Goal: Task Accomplishment & Management: Use online tool/utility

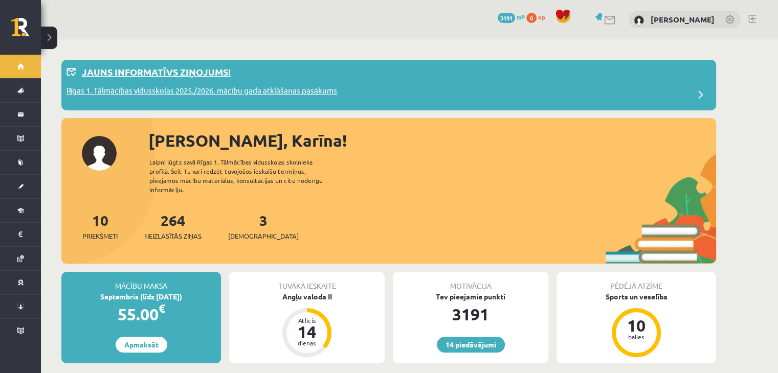
click at [13, 211] on span "Digitālie materiāli" at bounding box center [13, 211] width 0 height 0
click at [13, 187] on span "[DEMOGRAPHIC_DATA]" at bounding box center [13, 187] width 0 height 0
click at [13, 211] on span "Digitālie materiāli" at bounding box center [13, 211] width 0 height 0
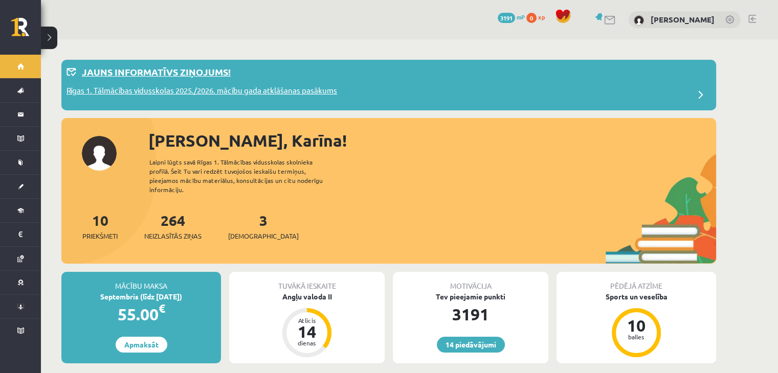
click button
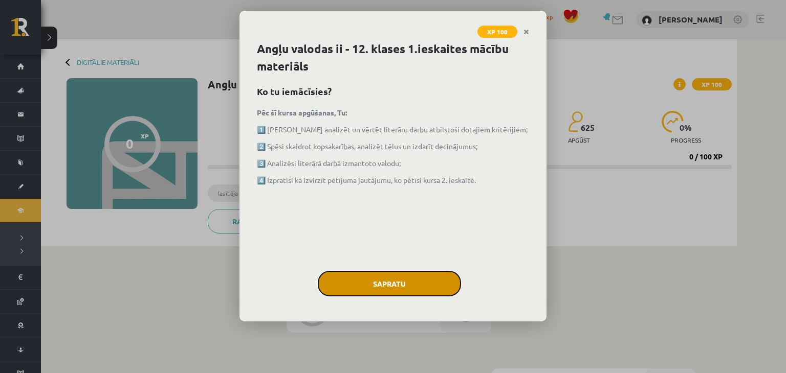
click at [412, 281] on button "Sapratu" at bounding box center [389, 284] width 143 height 26
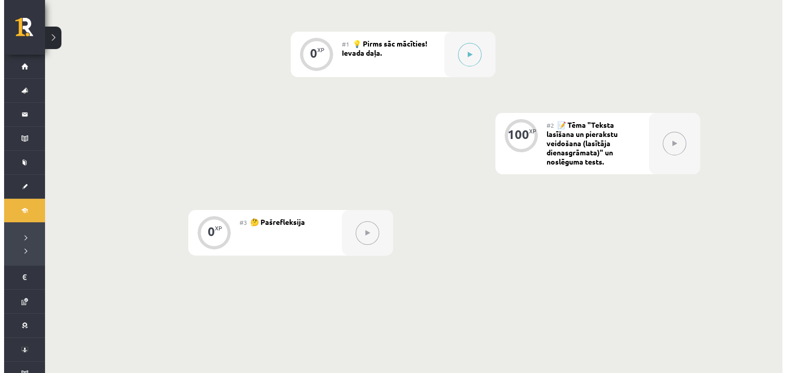
scroll to position [153, 0]
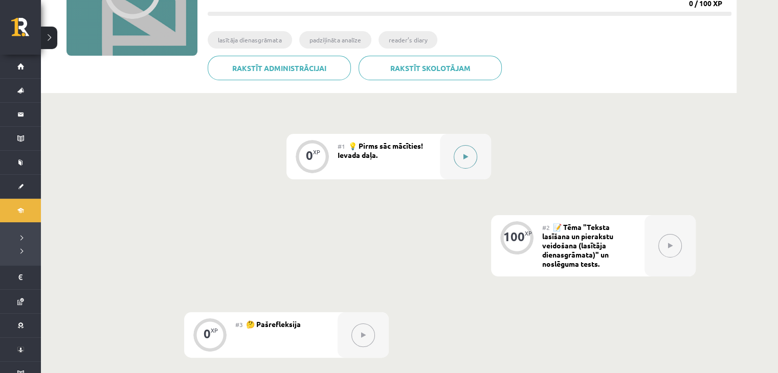
click at [470, 152] on button at bounding box center [466, 157] width 24 height 24
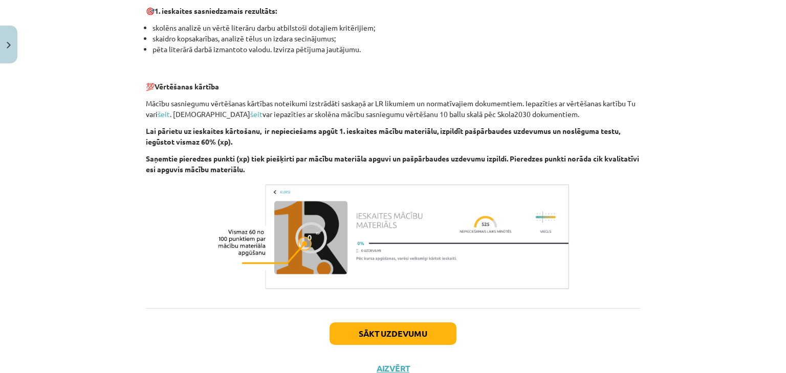
scroll to position [704, 0]
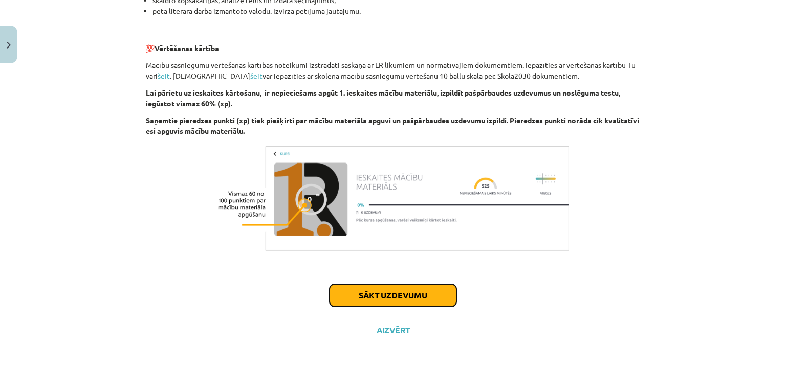
click at [376, 298] on button "Sākt uzdevumu" at bounding box center [392, 295] width 127 height 23
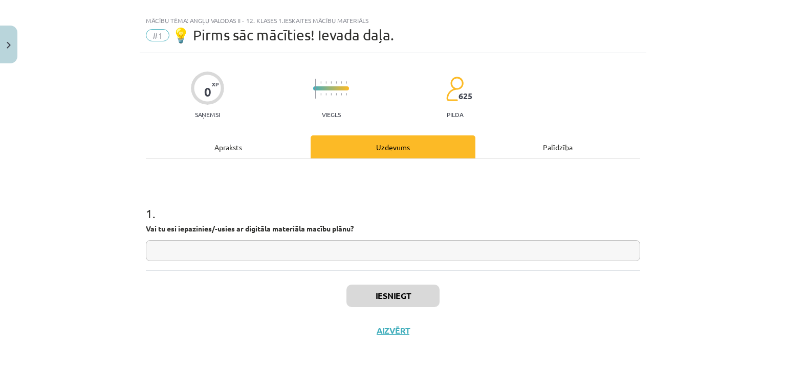
click at [248, 151] on div "Apraksts" at bounding box center [228, 147] width 165 height 23
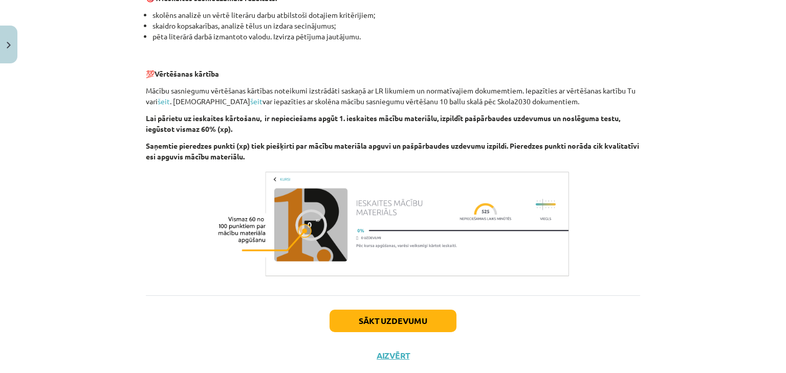
scroll to position [704, 0]
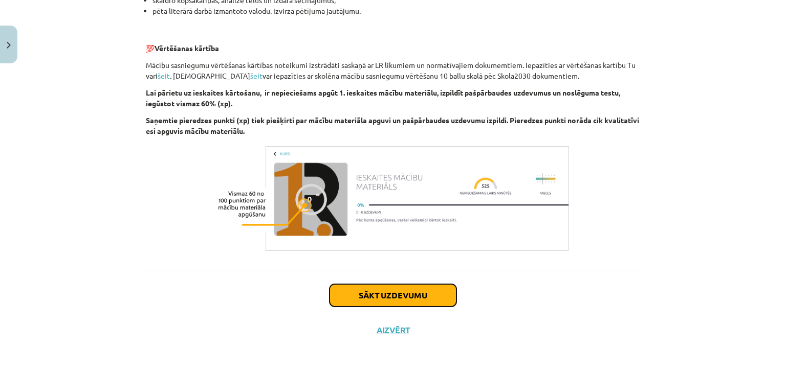
click at [416, 297] on button "Sākt uzdevumu" at bounding box center [392, 295] width 127 height 23
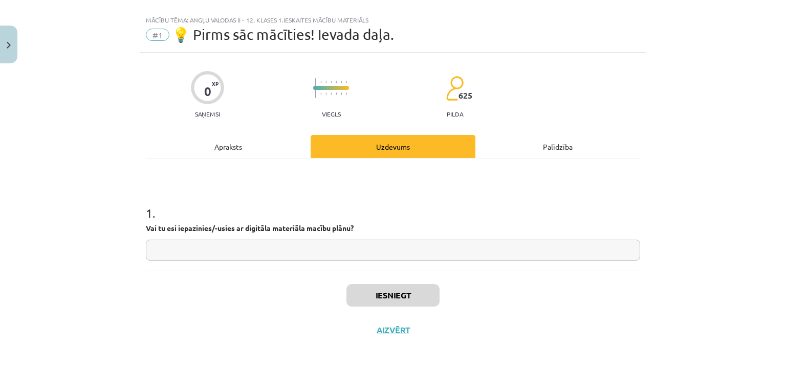
scroll to position [15, 0]
click at [260, 249] on input "text" at bounding box center [393, 250] width 494 height 21
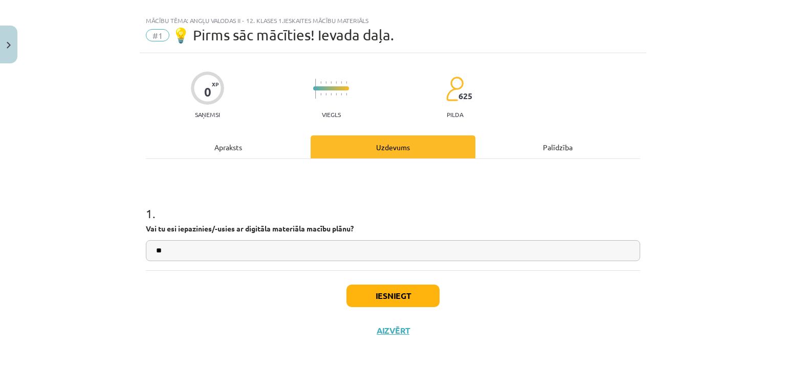
type input "**"
click at [390, 295] on button "Iesniegt" at bounding box center [392, 296] width 93 height 23
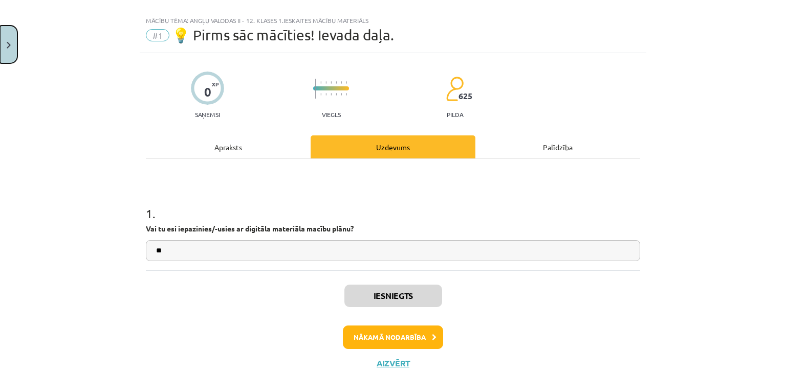
click at [9, 39] on button "Close" at bounding box center [8, 45] width 17 height 38
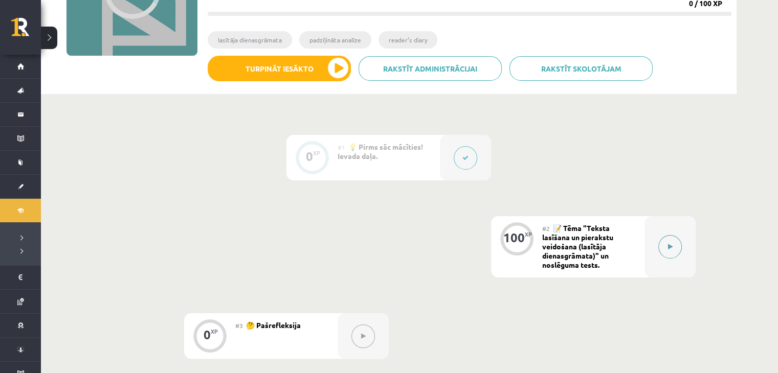
click at [681, 252] on div at bounding box center [669, 246] width 51 height 61
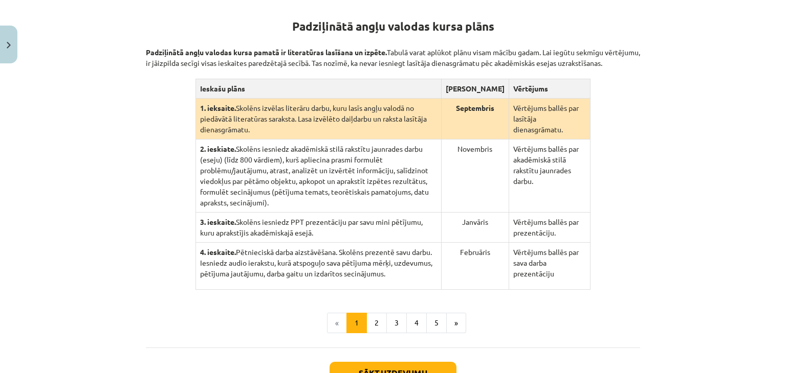
scroll to position [264, 0]
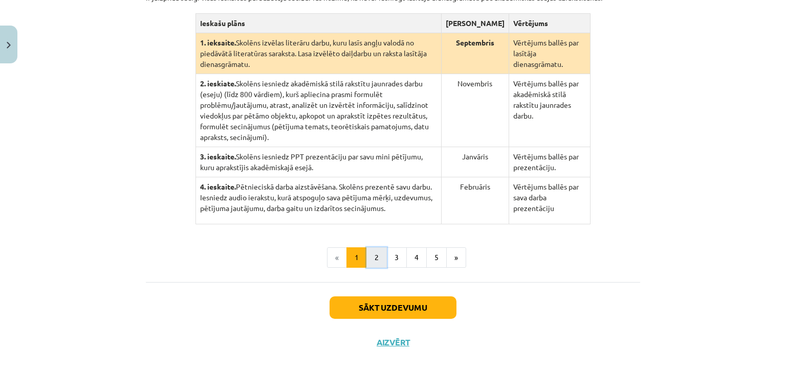
click at [371, 248] on button "2" at bounding box center [376, 258] width 20 height 20
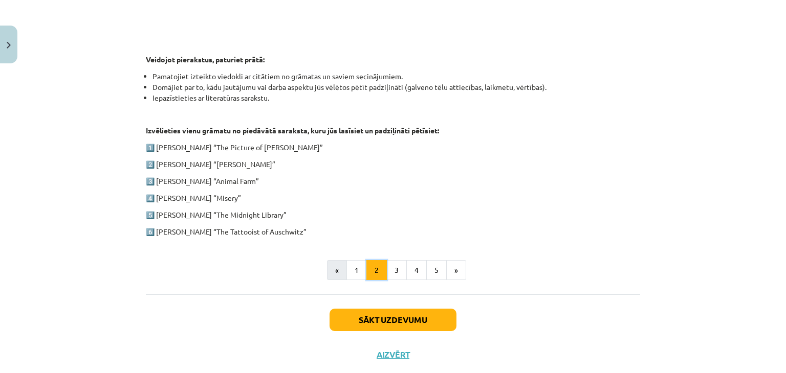
scroll to position [509, 0]
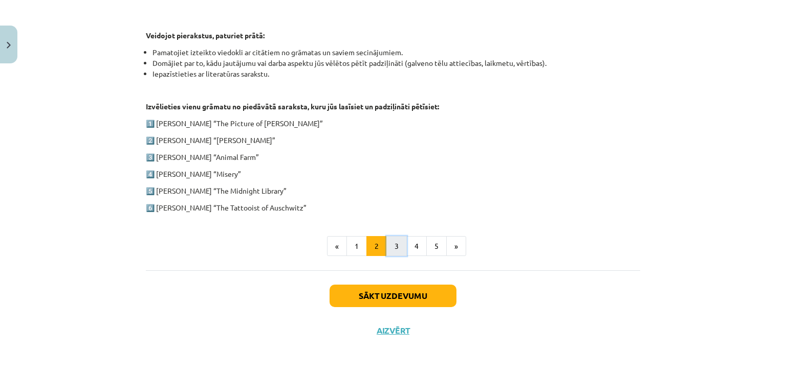
click at [397, 243] on button "3" at bounding box center [396, 246] width 20 height 20
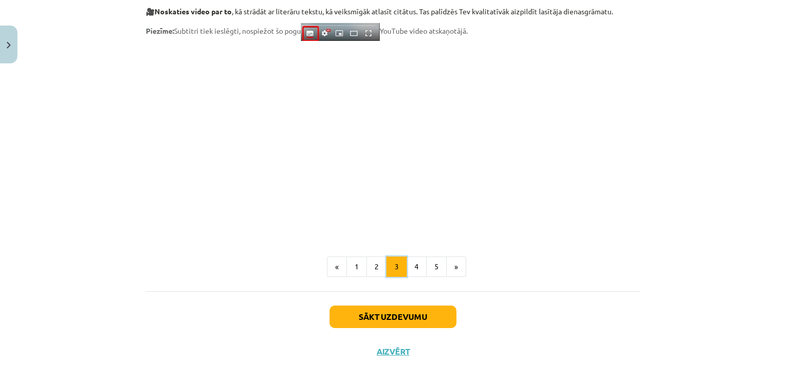
scroll to position [856, 0]
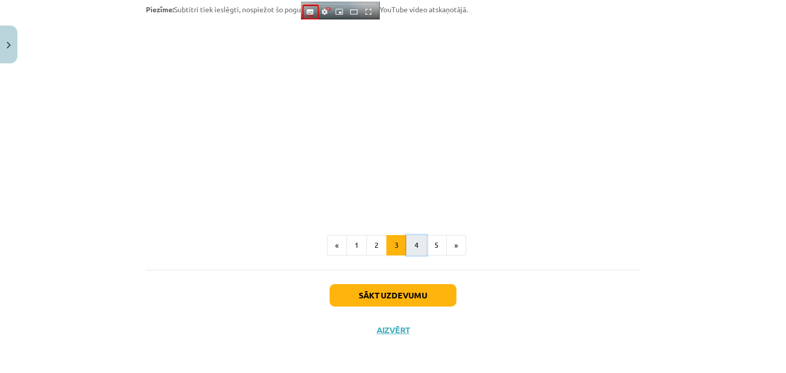
click at [410, 250] on button "4" at bounding box center [416, 245] width 20 height 20
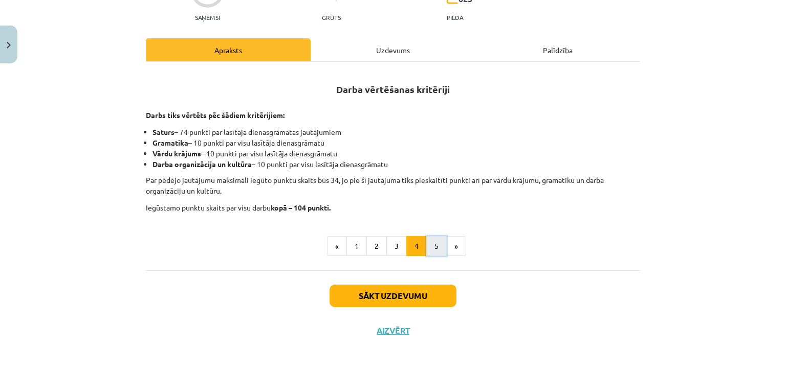
click at [435, 245] on button "5" at bounding box center [436, 246] width 20 height 20
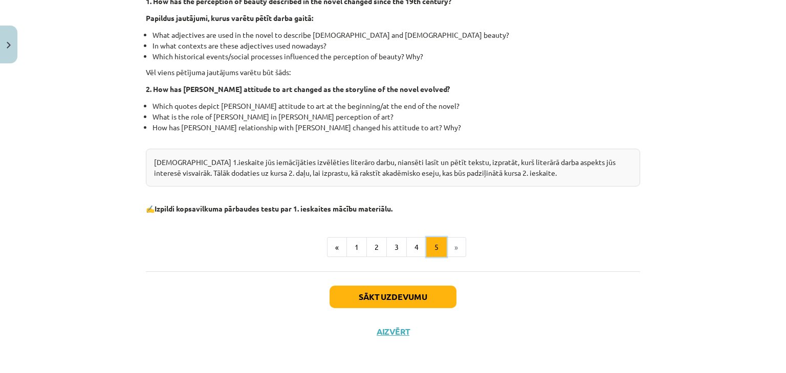
scroll to position [315, 0]
click at [361, 244] on button "1" at bounding box center [356, 247] width 20 height 20
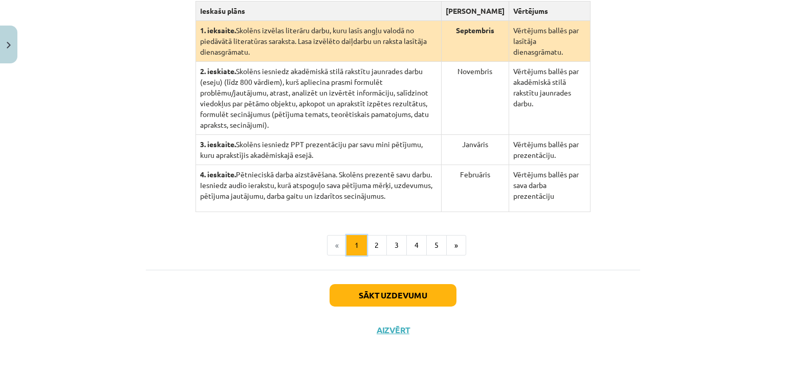
scroll to position [199, 0]
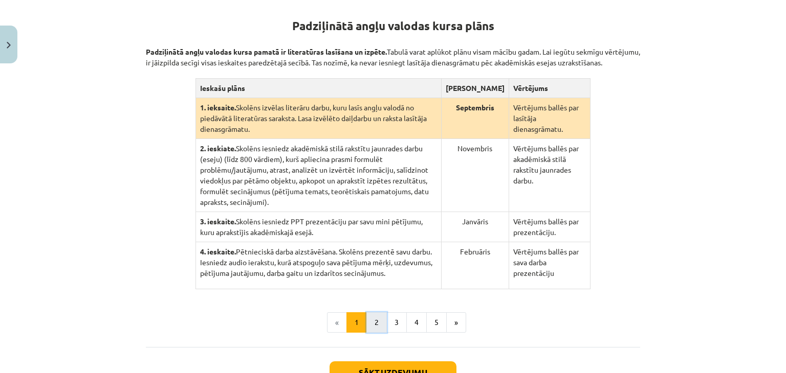
click at [377, 312] on button "2" at bounding box center [376, 322] width 20 height 20
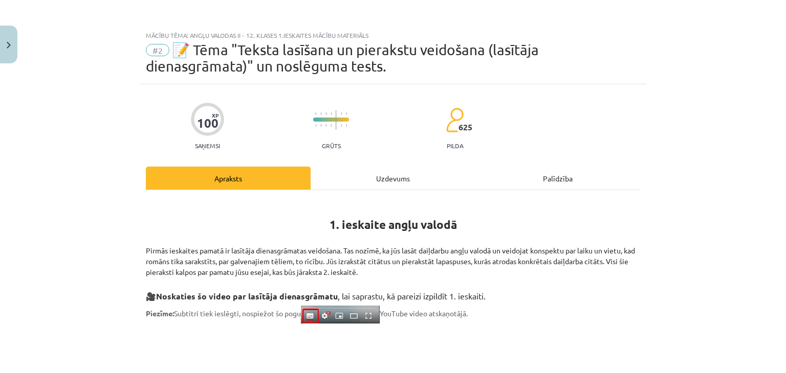
scroll to position [0, 0]
click at [380, 185] on div "Uzdevums" at bounding box center [392, 178] width 165 height 23
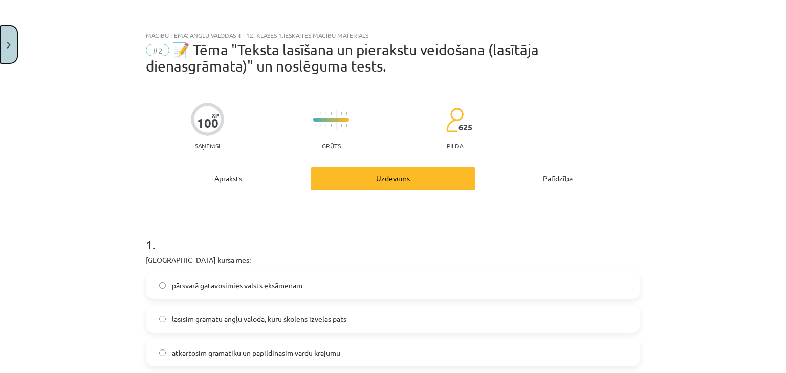
click at [1, 40] on button "Close" at bounding box center [8, 45] width 17 height 38
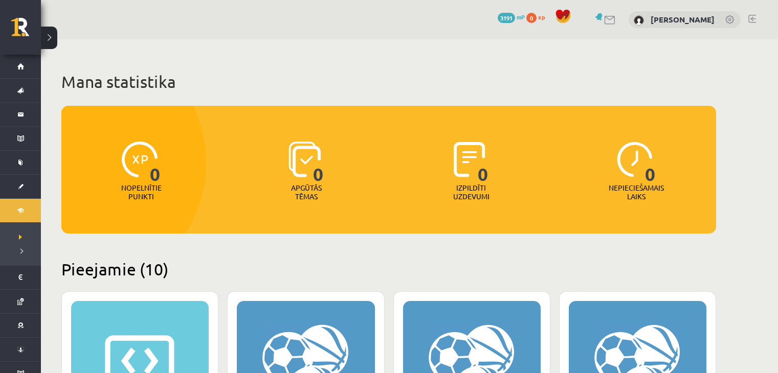
scroll to position [921, 0]
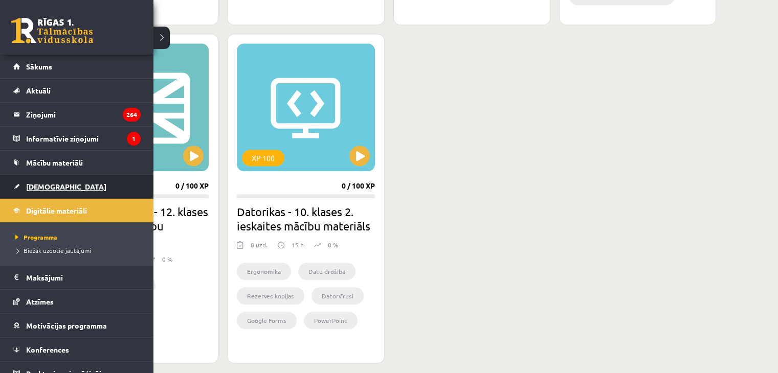
click at [87, 184] on link "[DEMOGRAPHIC_DATA]" at bounding box center [76, 187] width 127 height 24
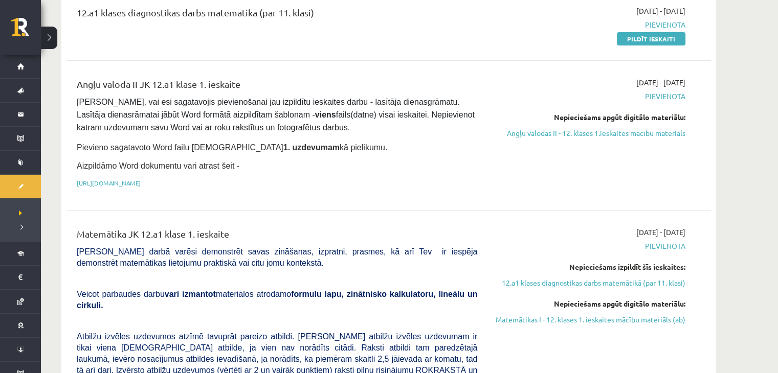
scroll to position [51, 0]
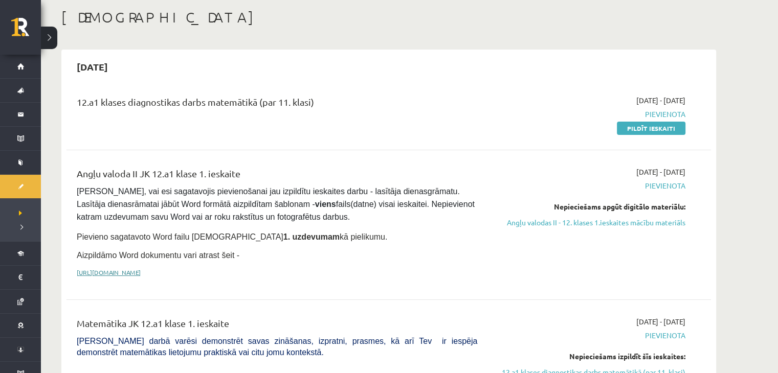
click at [141, 273] on link "[URL][DOMAIN_NAME]" at bounding box center [109, 273] width 64 height 8
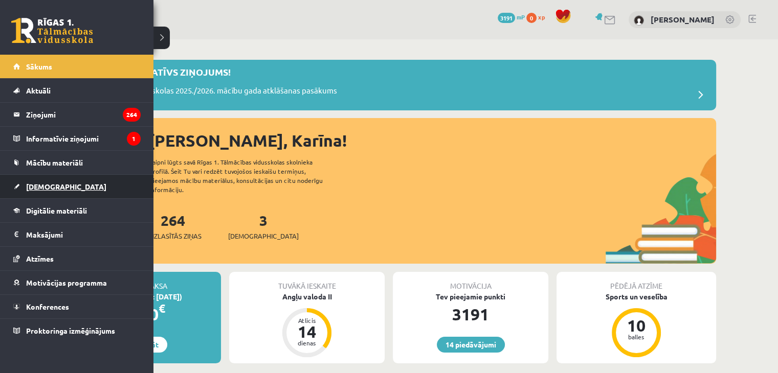
click at [35, 185] on span "[DEMOGRAPHIC_DATA]" at bounding box center [66, 186] width 80 height 9
